Goal: Check status: Check status

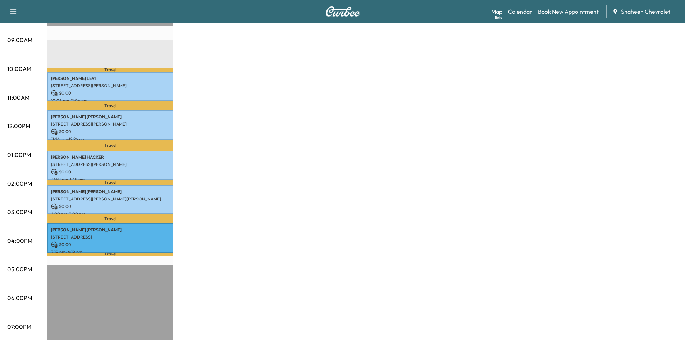
scroll to position [216, 0]
click at [517, 10] on link "Calendar" at bounding box center [520, 11] width 24 height 9
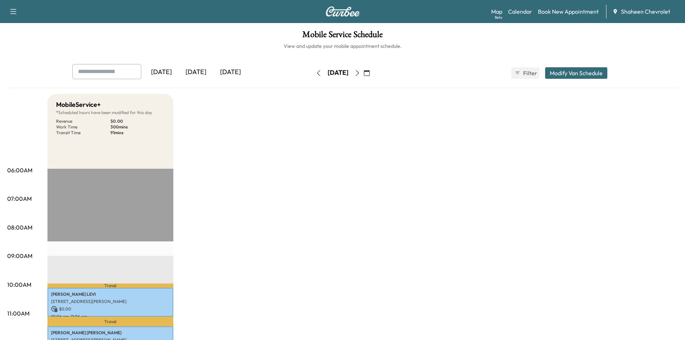
click at [316, 72] on icon "button" at bounding box center [319, 73] width 6 height 6
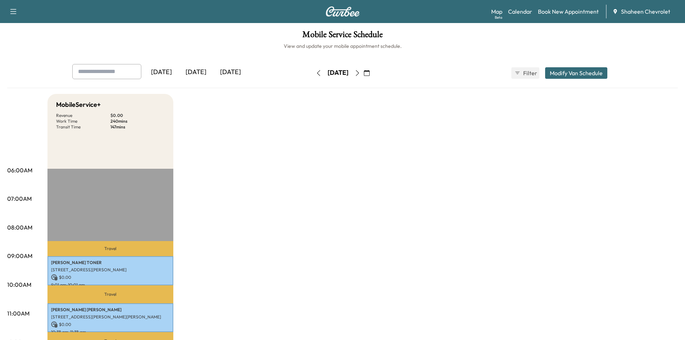
click at [316, 75] on icon "button" at bounding box center [319, 73] width 6 height 6
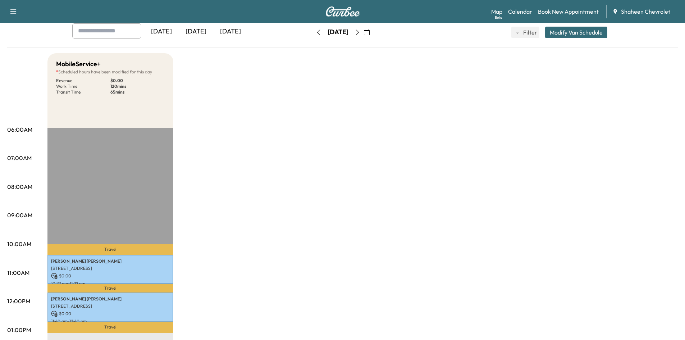
scroll to position [144, 0]
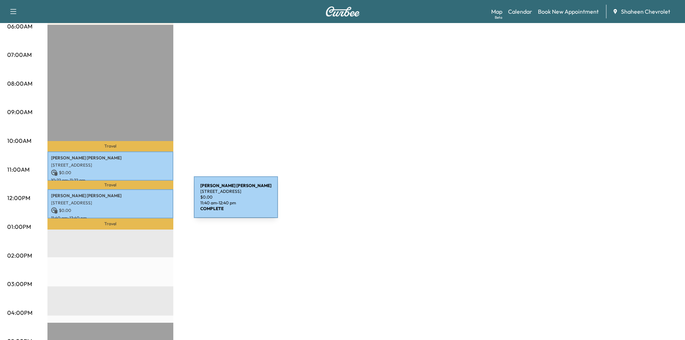
click at [140, 202] on p "[STREET_ADDRESS]" at bounding box center [110, 203] width 119 height 6
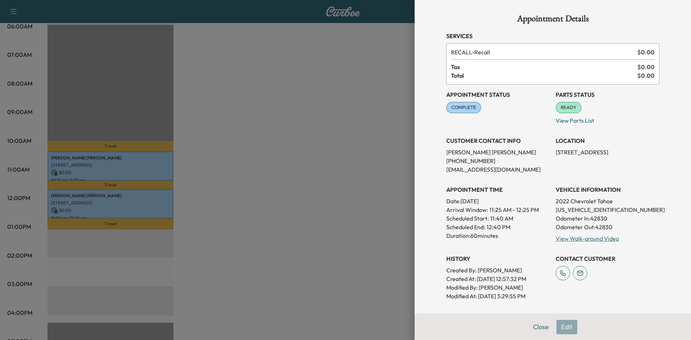
click at [314, 131] on div at bounding box center [345, 170] width 691 height 340
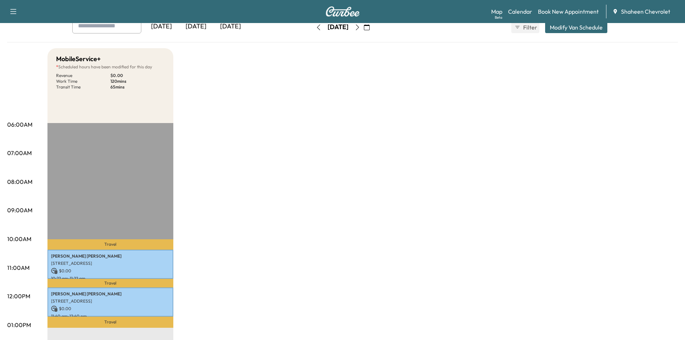
scroll to position [36, 0]
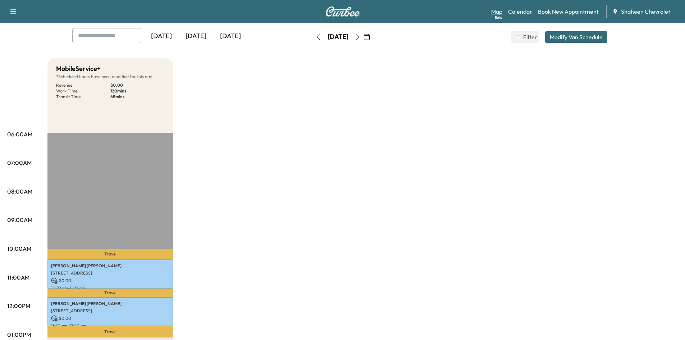
click at [497, 10] on link "Map Beta" at bounding box center [497, 11] width 11 height 9
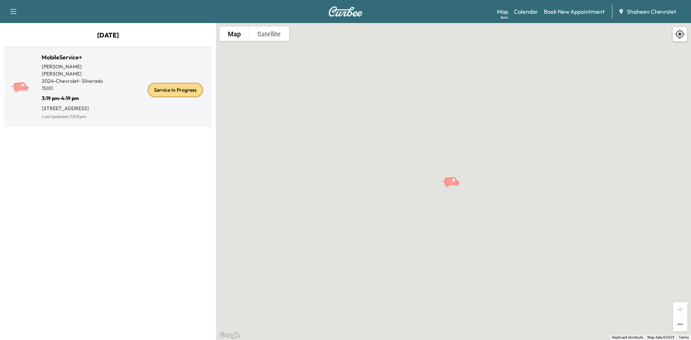
click at [194, 94] on div "Service In Progress" at bounding box center [175, 90] width 55 height 14
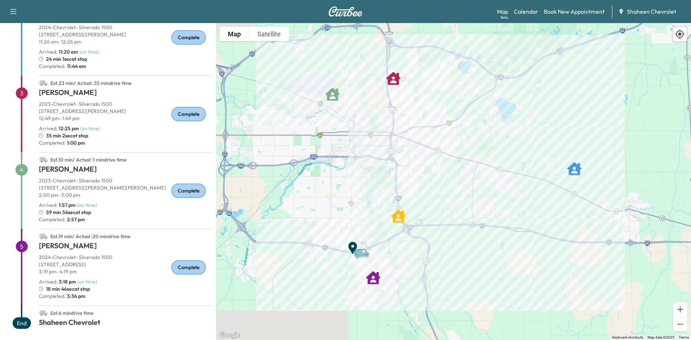
scroll to position [170, 0]
